Goal: Task Accomplishment & Management: Complete application form

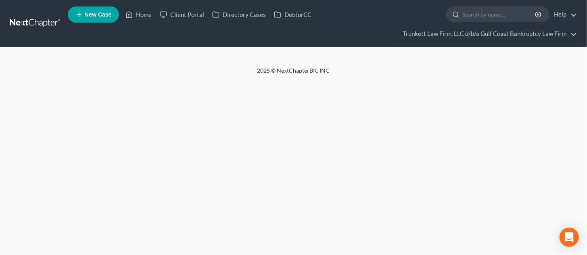
select select "0"
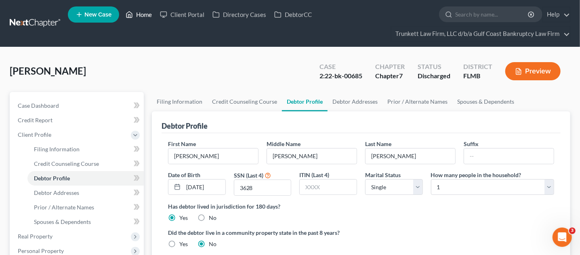
click at [139, 15] on link "Home" at bounding box center [139, 14] width 34 height 15
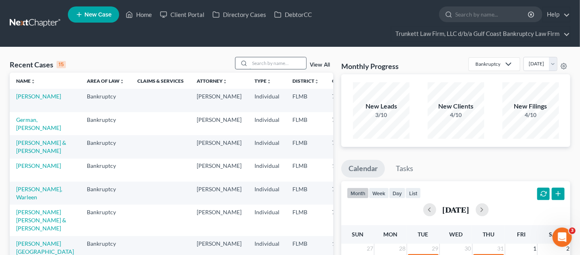
click at [261, 65] on input "search" at bounding box center [277, 63] width 57 height 12
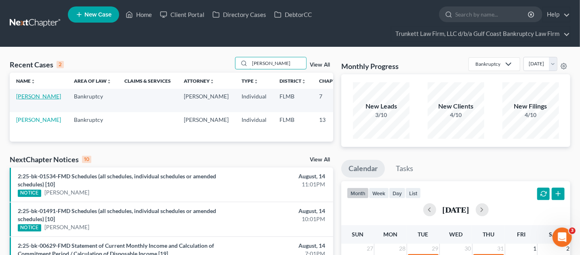
type input "[PERSON_NAME]"
click at [22, 100] on link "[PERSON_NAME]" at bounding box center [38, 96] width 45 height 7
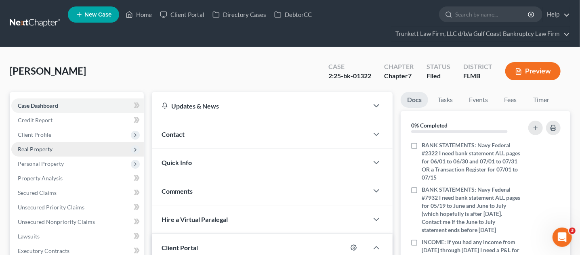
click at [49, 146] on span "Real Property" at bounding box center [35, 149] width 35 height 7
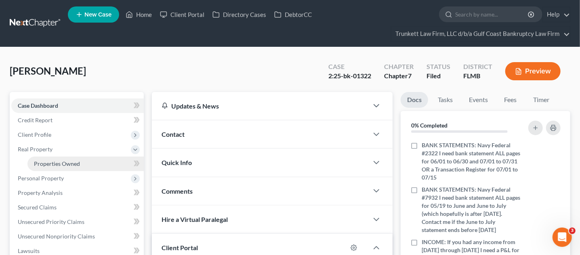
click at [76, 164] on span "Properties Owned" at bounding box center [57, 163] width 46 height 7
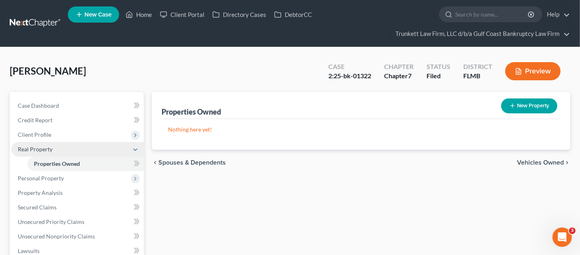
click at [45, 151] on span "Real Property" at bounding box center [35, 149] width 35 height 7
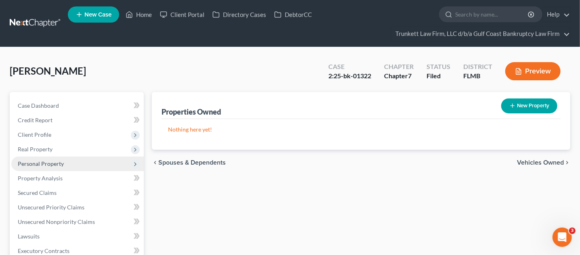
click at [46, 162] on span "Personal Property" at bounding box center [41, 163] width 46 height 7
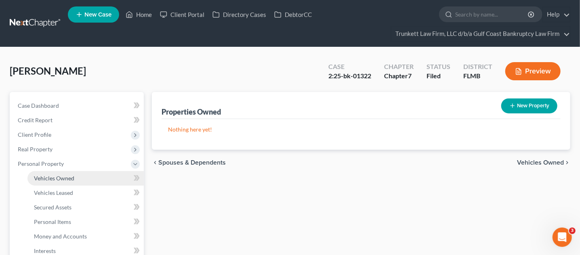
click at [63, 178] on span "Vehicles Owned" at bounding box center [54, 178] width 40 height 7
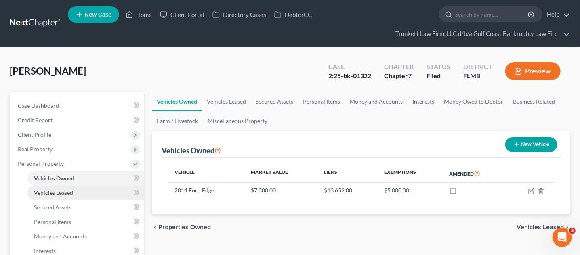
scroll to position [50, 0]
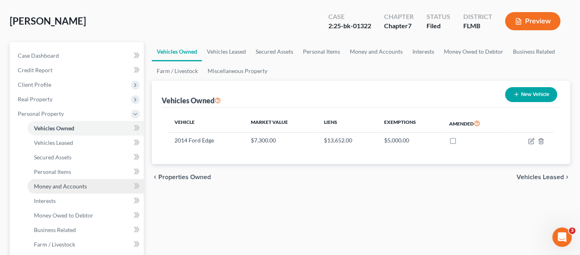
click at [51, 183] on span "Money and Accounts" at bounding box center [60, 186] width 53 height 7
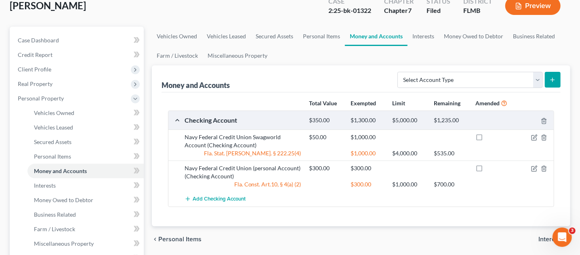
scroll to position [101, 0]
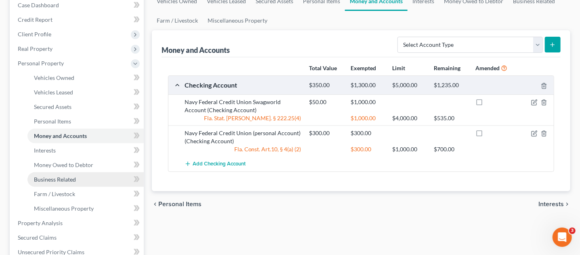
click at [78, 179] on link "Business Related" at bounding box center [85, 179] width 116 height 15
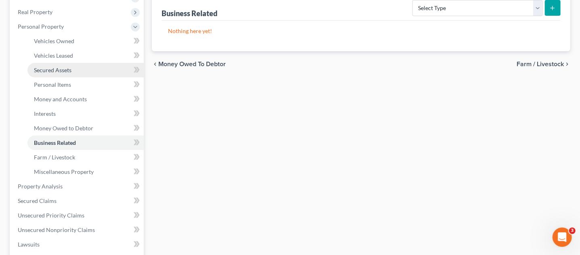
scroll to position [151, 0]
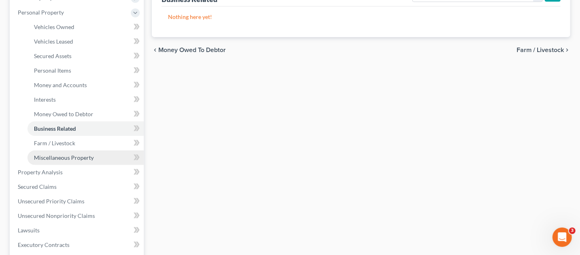
click at [68, 157] on span "Miscellaneous Property" at bounding box center [64, 157] width 60 height 7
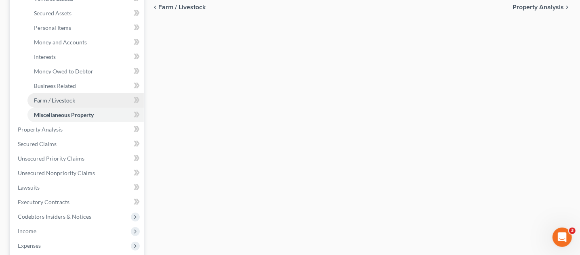
scroll to position [201, 0]
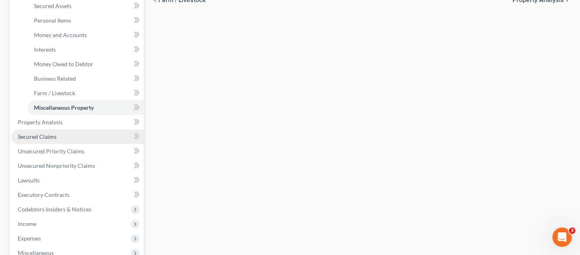
click at [61, 138] on link "Secured Claims" at bounding box center [77, 137] width 132 height 15
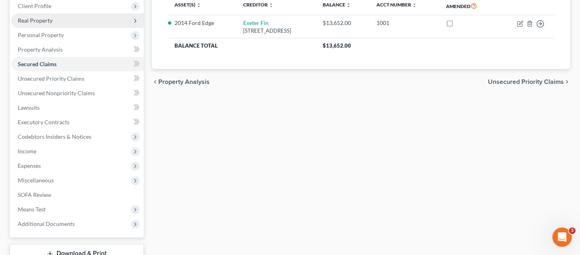
scroll to position [151, 0]
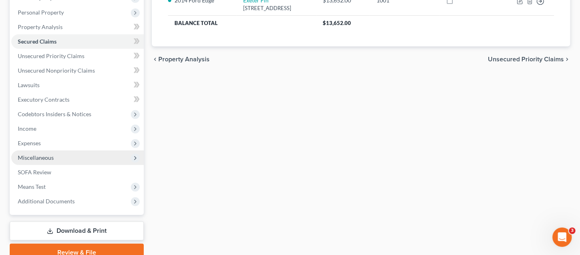
click at [52, 157] on span "Miscellaneous" at bounding box center [36, 157] width 36 height 7
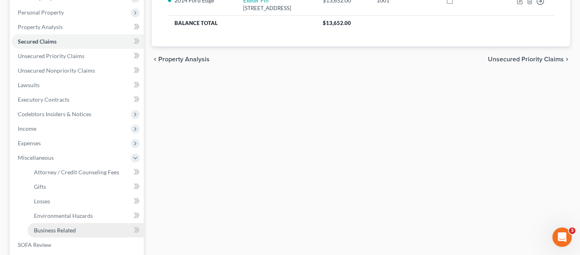
click at [63, 229] on span "Business Related" at bounding box center [55, 230] width 42 height 7
